Goal: Task Accomplishment & Management: Manage account settings

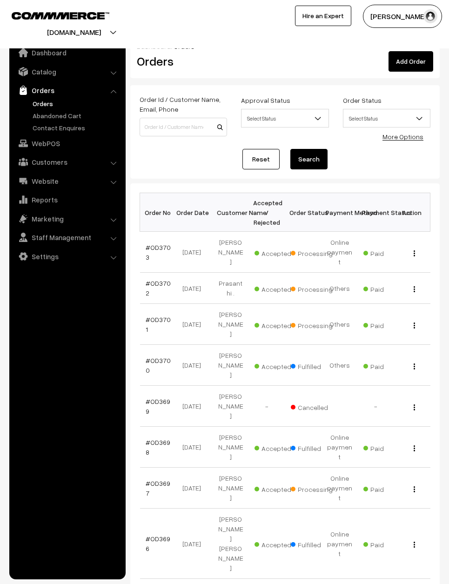
click at [254, 159] on link "Reset" at bounding box center [260, 159] width 37 height 20
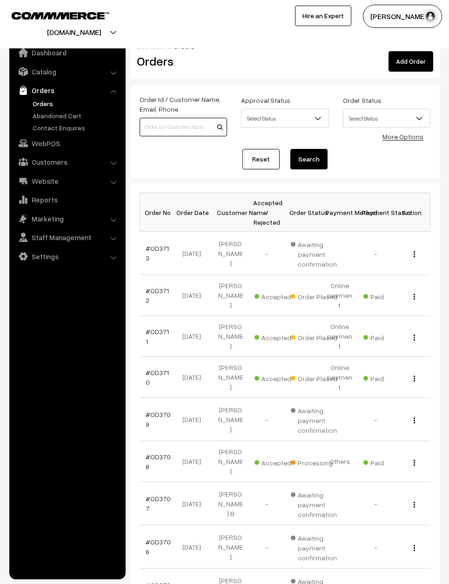
click at [176, 135] on input at bounding box center [183, 127] width 87 height 19
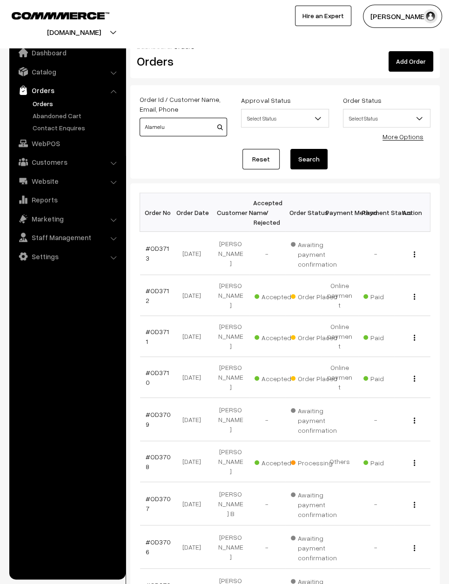
type input "Alamelu"
click at [309, 159] on button "Search" at bounding box center [308, 159] width 37 height 20
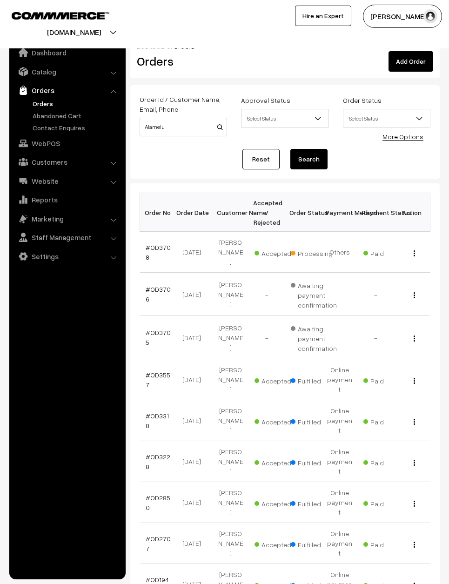
click at [416, 247] on div "View" at bounding box center [412, 252] width 25 height 10
click at [414, 250] on img "button" at bounding box center [414, 253] width 1 height 6
click at [398, 255] on link "View" at bounding box center [373, 265] width 79 height 20
click at [187, 123] on input "Alamelu" at bounding box center [183, 127] width 87 height 19
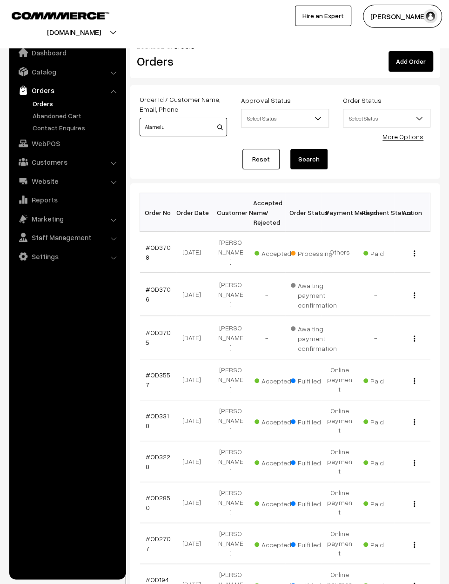
click at [167, 120] on input "Alamelu" at bounding box center [183, 127] width 87 height 19
click at [178, 120] on input "Alamelu" at bounding box center [183, 127] width 87 height 19
click at [263, 155] on link "Reset" at bounding box center [260, 159] width 37 height 20
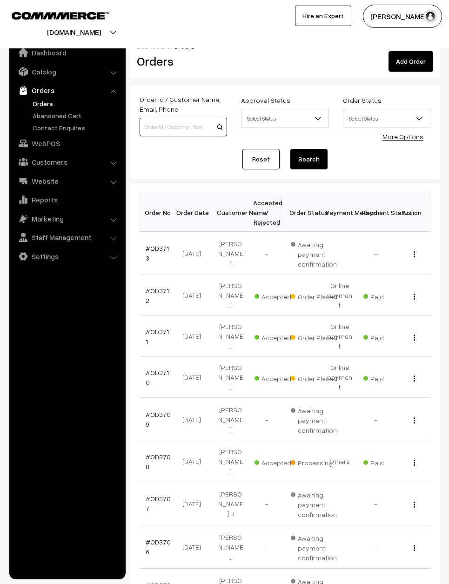
click at [182, 125] on input at bounding box center [183, 127] width 87 height 19
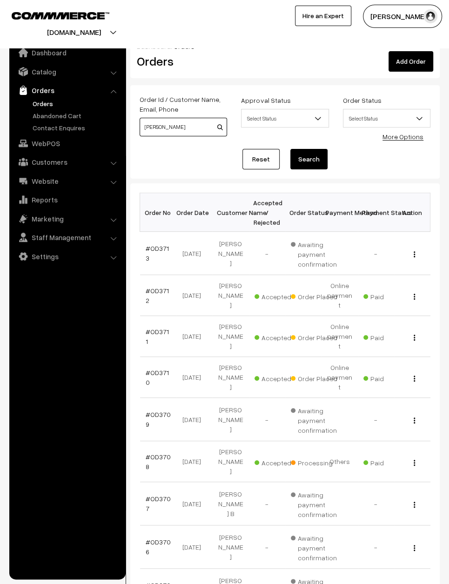
type input "[PERSON_NAME]"
click at [309, 159] on button "Search" at bounding box center [308, 159] width 37 height 20
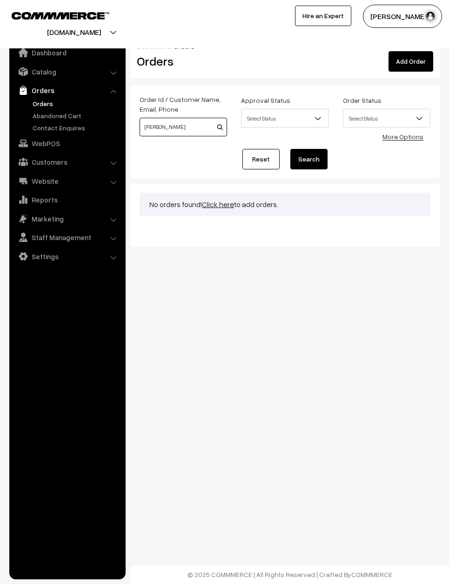
click at [181, 127] on input "Leis" at bounding box center [183, 127] width 87 height 19
click at [172, 118] on input "Leis" at bounding box center [183, 127] width 87 height 19
click at [309, 159] on button "Search" at bounding box center [308, 159] width 37 height 20
click at [169, 118] on input "Leis" at bounding box center [183, 127] width 87 height 19
click at [173, 128] on input "Leis" at bounding box center [183, 127] width 87 height 19
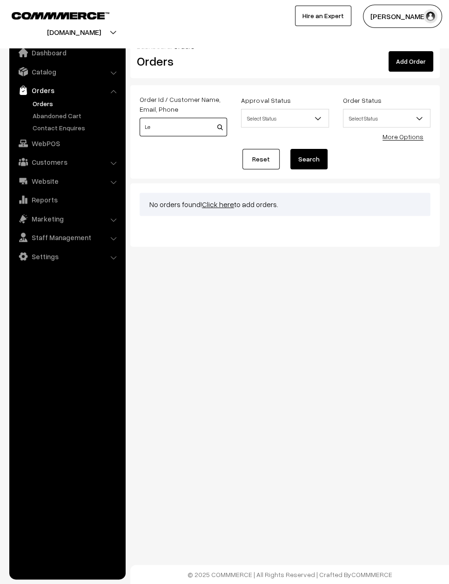
type input "L"
click at [309, 159] on button "Search" at bounding box center [308, 159] width 37 height 20
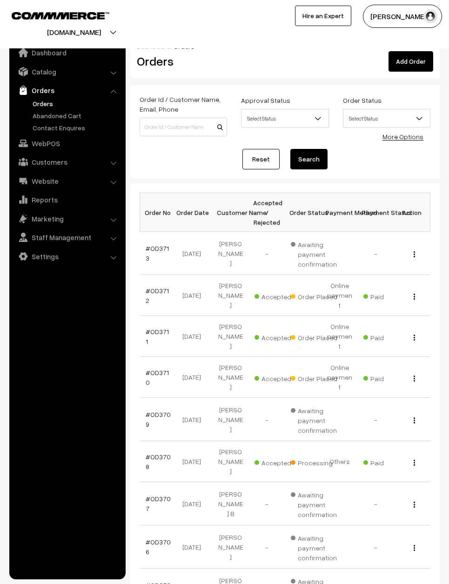
click at [180, 110] on label "Order Id / Customer Name, Email, Phone" at bounding box center [183, 104] width 87 height 20
click at [158, 120] on input at bounding box center [183, 127] width 87 height 19
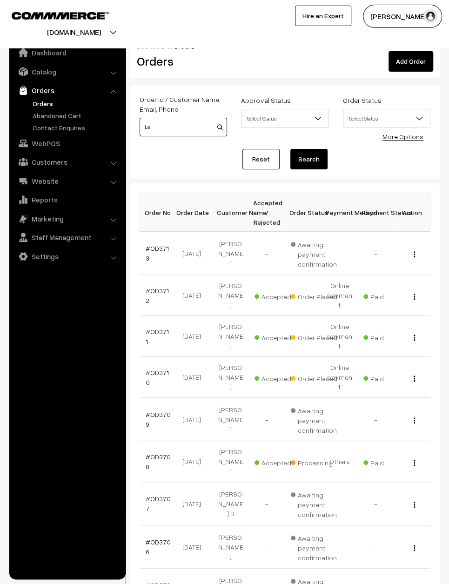
type input "L"
click at [171, 130] on input at bounding box center [183, 127] width 87 height 19
type input "A Bonita"
click at [309, 159] on button "Search" at bounding box center [308, 159] width 37 height 20
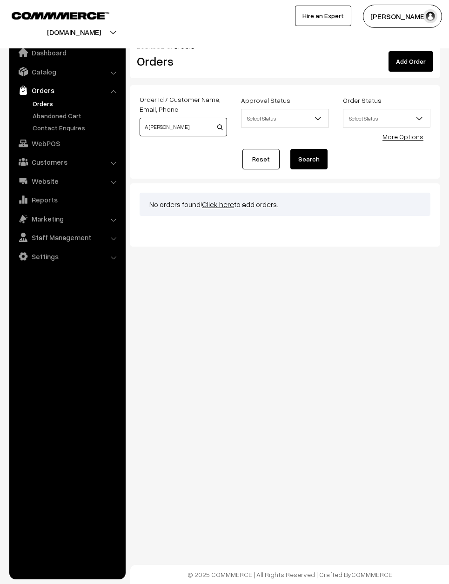
click at [142, 132] on input "A [PERSON_NAME]" at bounding box center [183, 127] width 87 height 19
click at [153, 119] on input "A Bonita" at bounding box center [183, 127] width 87 height 19
click at [156, 120] on input "A Bonita" at bounding box center [183, 127] width 87 height 19
click at [145, 123] on input "A Bonita" at bounding box center [183, 127] width 87 height 19
type input "Na Bonita"
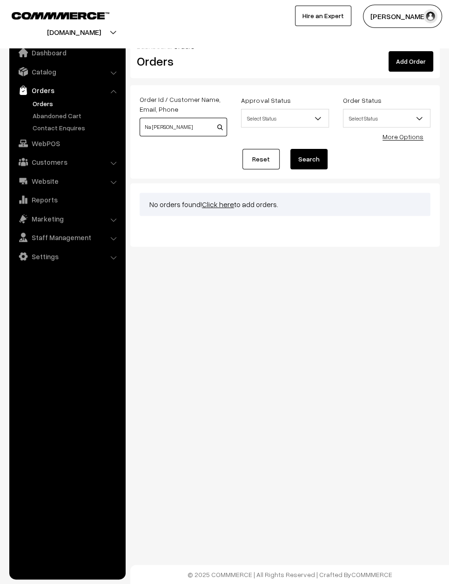
click at [309, 159] on button "Search" at bounding box center [308, 159] width 37 height 20
click at [260, 150] on link "Reset" at bounding box center [260, 159] width 37 height 20
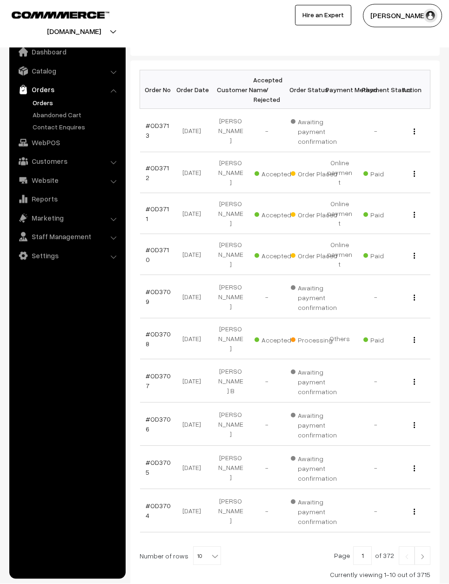
scroll to position [122, 0]
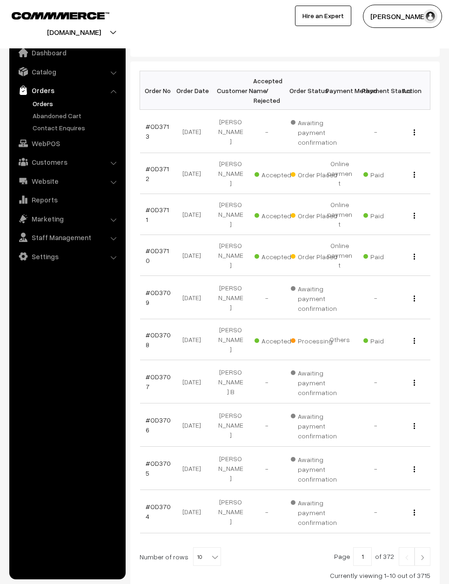
click at [421, 555] on img at bounding box center [422, 558] width 8 height 6
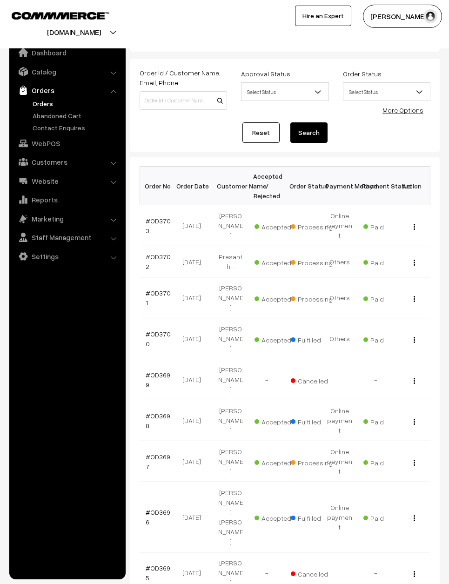
scroll to position [18, 0]
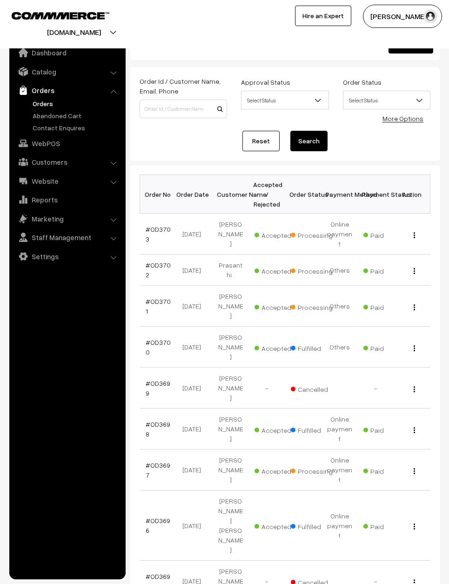
click at [417, 465] on div "View" at bounding box center [412, 470] width 25 height 10
click at [415, 467] on button "button" at bounding box center [414, 470] width 2 height 7
click at [406, 473] on link "View" at bounding box center [373, 483] width 79 height 20
